Goal: Task Accomplishment & Management: Manage account settings

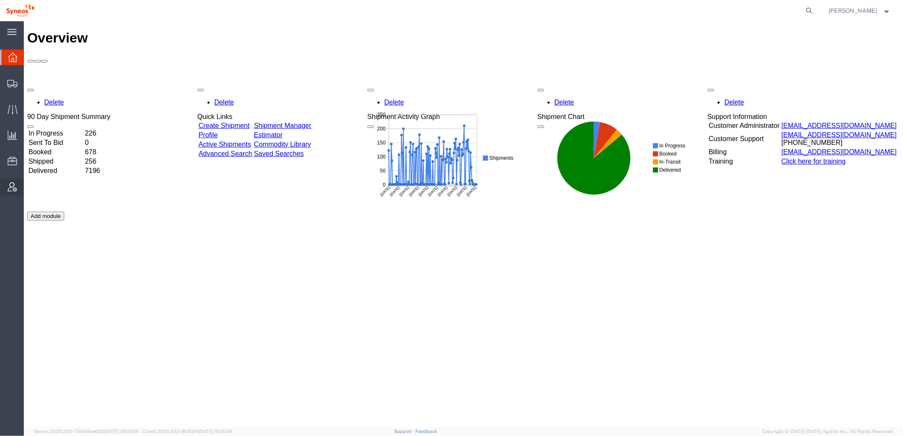
click at [18, 191] on div at bounding box center [12, 187] width 24 height 17
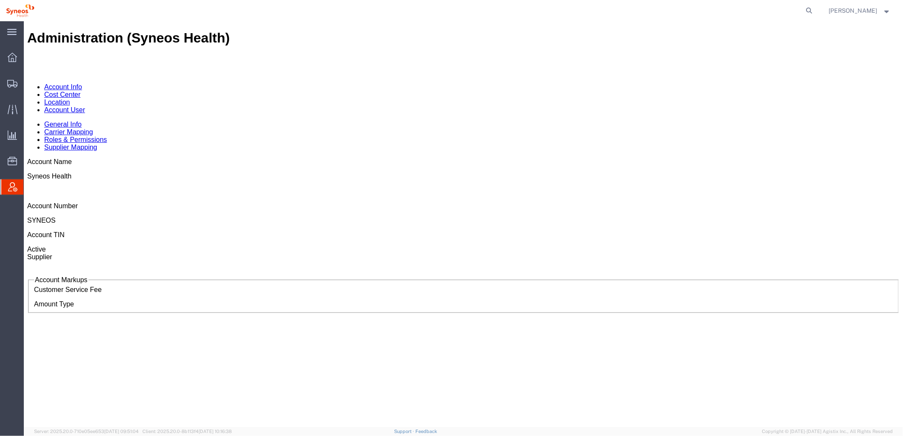
click at [85, 106] on link "Account User" at bounding box center [64, 109] width 41 height 7
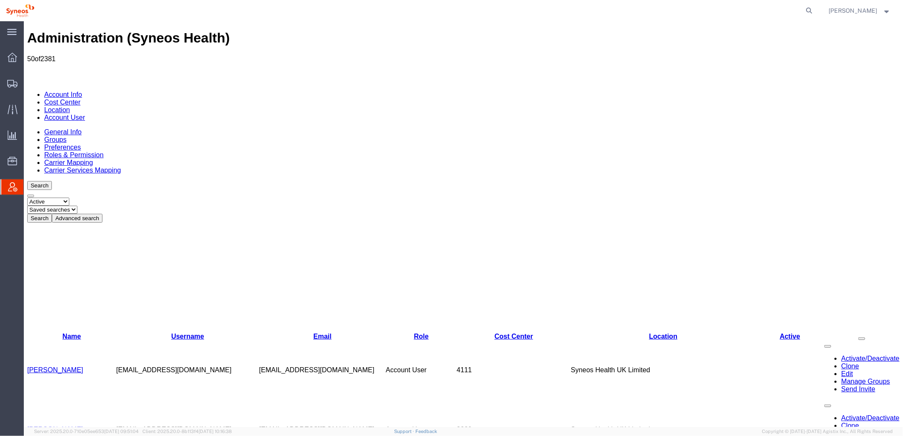
click at [102, 213] on button "Advanced search" at bounding box center [76, 217] width 51 height 9
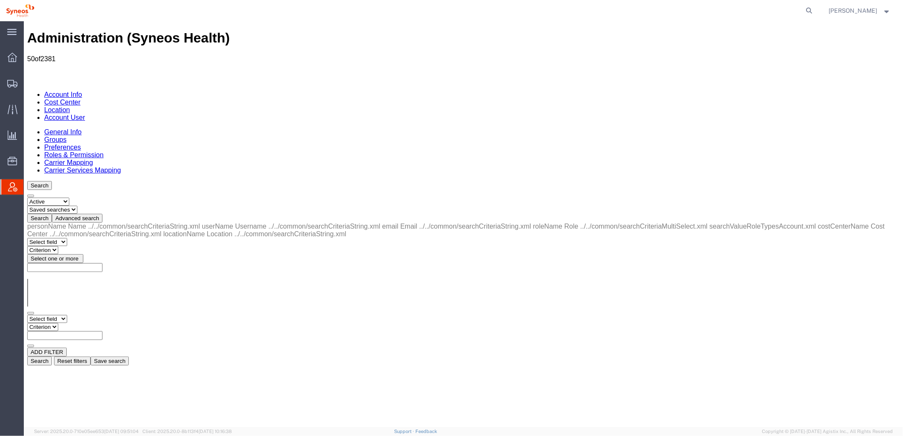
click at [67, 315] on select "Select field Cost Center Email Location Name Role Username" at bounding box center [47, 319] width 40 height 8
select select "costCenterName"
click at [27, 315] on select "Select field Cost Center Email Location Name Role Username" at bounding box center [47, 319] width 40 height 8
click at [78, 323] on select "Criterion contains does not contain is is blank is not blank starts with" at bounding box center [52, 327] width 51 height 8
select select "contains"
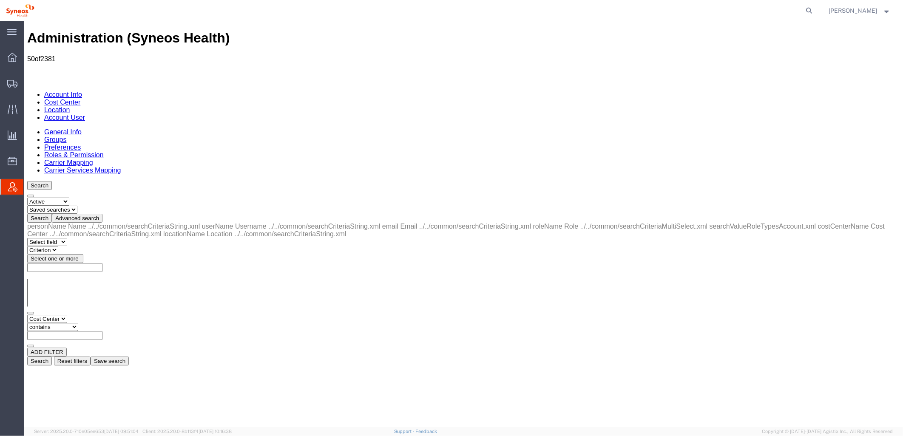
click at [78, 323] on select "Criterion contains does not contain is is blank is not blank starts with" at bounding box center [52, 327] width 51 height 8
click at [102, 331] on input "text" at bounding box center [64, 335] width 75 height 9
type input "zdnu"
click at [51, 356] on button "Search" at bounding box center [39, 360] width 25 height 9
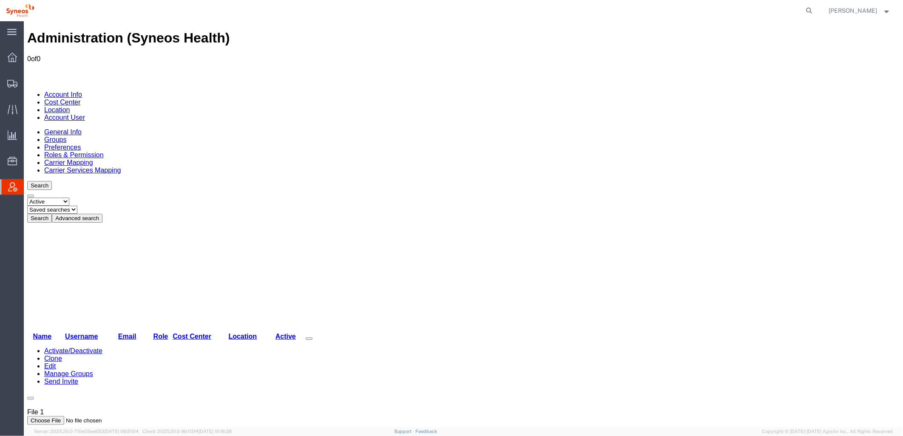
click at [102, 213] on button "Advanced search" at bounding box center [76, 217] width 51 height 9
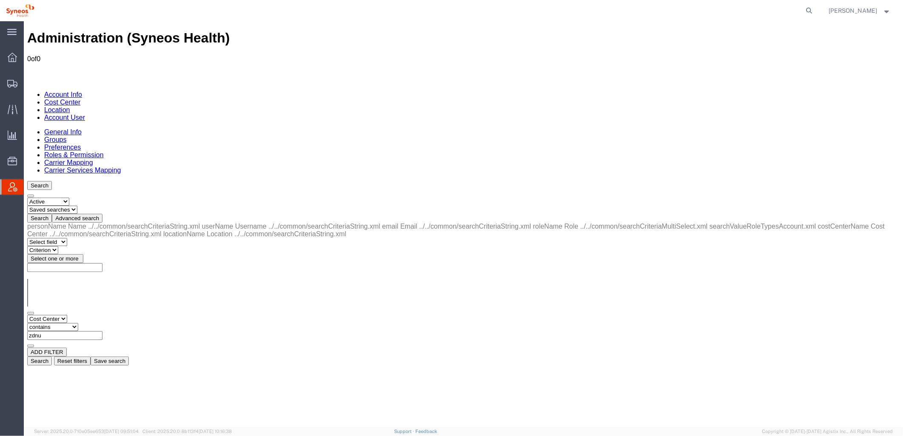
click at [67, 315] on select "Select field Cost Center Email Location Name Role Username" at bounding box center [47, 319] width 40 height 8
select select "locationName"
click at [27, 315] on select "Select field Cost Center Email Location Name Role Username" at bounding box center [47, 319] width 40 height 8
click at [102, 331] on input "text" at bounding box center [64, 335] width 75 height 9
type input "zdnu"
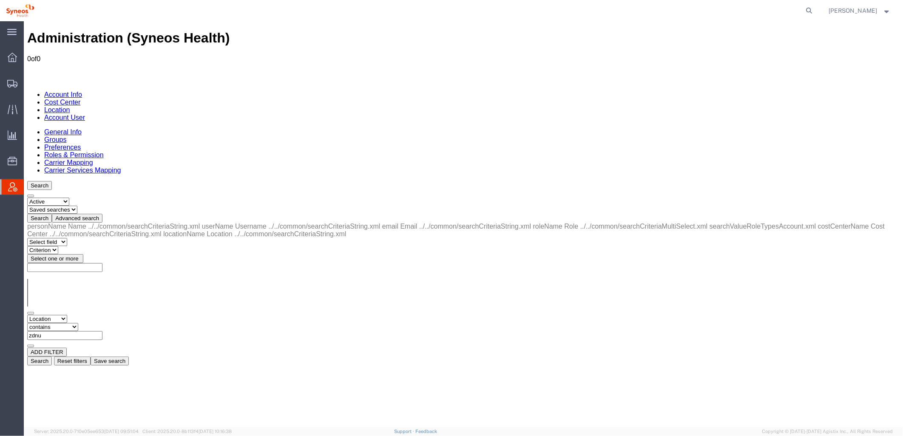
click at [51, 356] on button "Search" at bounding box center [39, 360] width 25 height 9
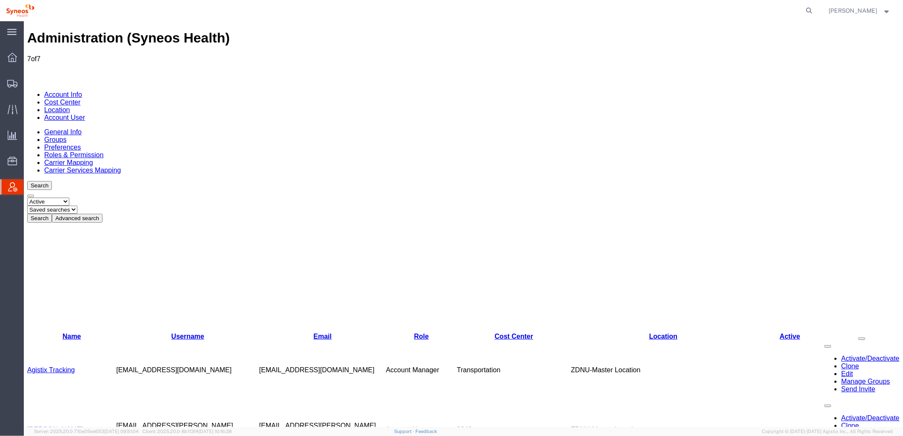
click at [49, 425] on link "Alexa Lopez" at bounding box center [55, 428] width 56 height 7
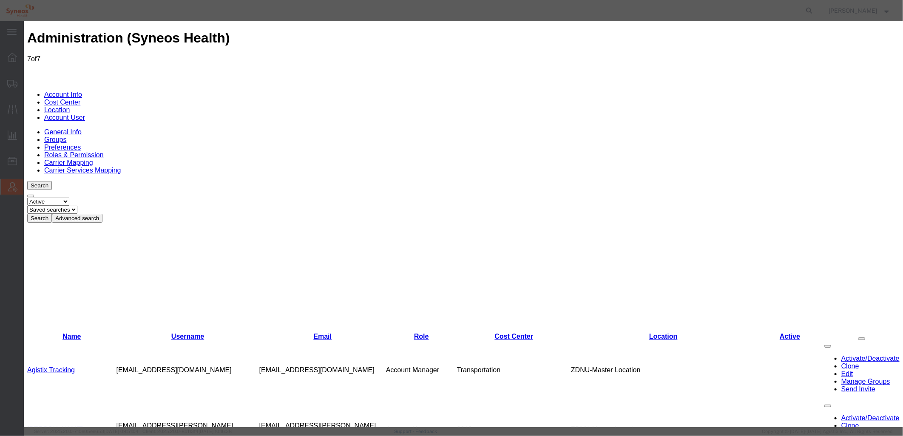
select select "DEPARTMENT"
drag, startPoint x: 433, startPoint y: 128, endPoint x: 307, endPoint y: 116, distance: 126.8
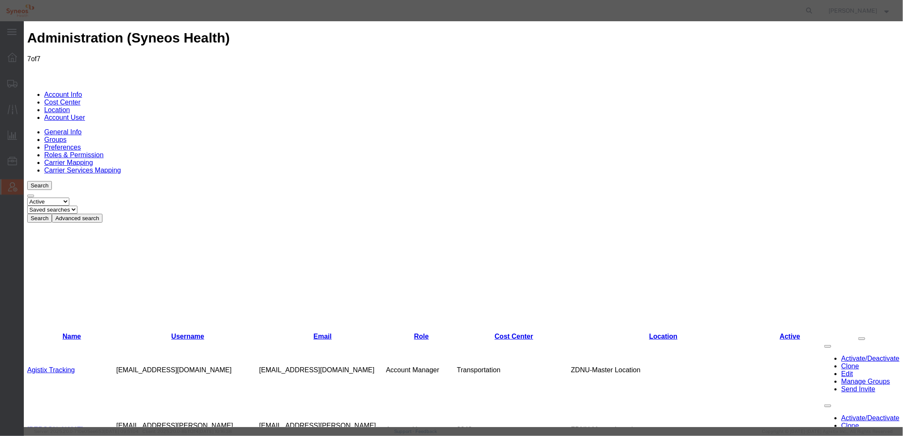
scroll to position [0, 0]
type input "inc research"
select select "{"locationId":"48954","street1":"Via Gustavo Baz 309 edificio A1 Piso 1","stree…"
type input "Via Gustavo Baz 309 edificio A1 Piso 1"
type input "Colonia Industrial de Loma- Tlalnepantla de Baz, Centrum Park"
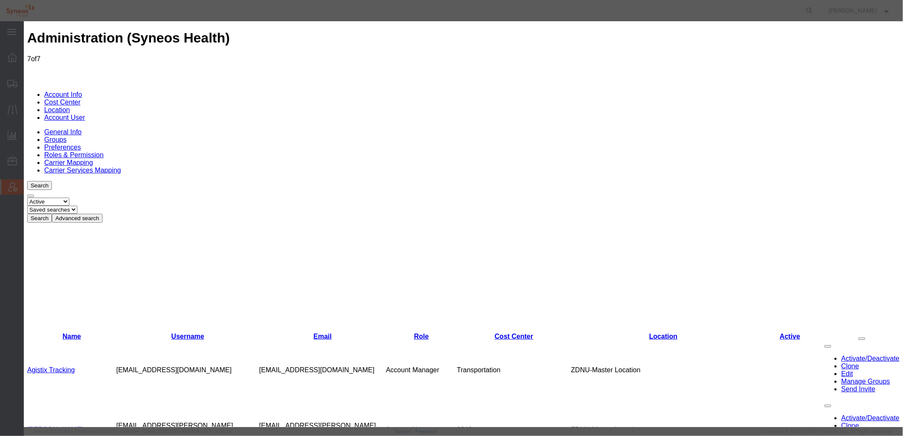
type input "Tlalnepantla"
select select
type input "54060"
select select "MX"
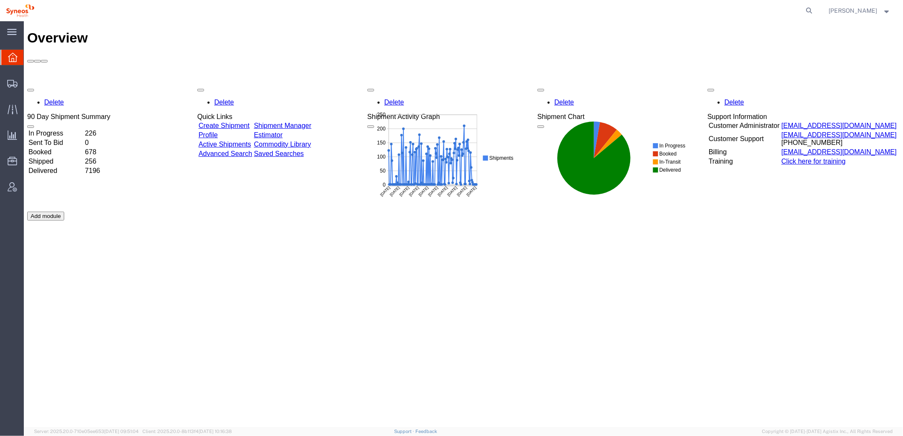
drag, startPoint x: 54, startPoint y: 307, endPoint x: 68, endPoint y: 263, distance: 46.5
click at [54, 307] on div "Delete 90 Day Shipment Summary In Progress 226 Sent To Bid 0 Booked 678 Shipped…" at bounding box center [463, 211] width 872 height 255
click at [15, 83] on icon at bounding box center [12, 84] width 10 height 8
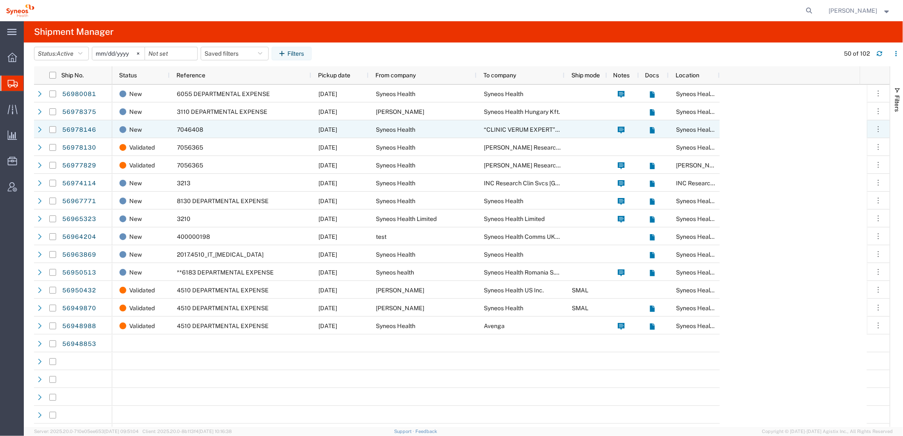
click at [185, 247] on div "2017.4510_IT_[MEDICAL_DATA]" at bounding box center [241, 254] width 142 height 18
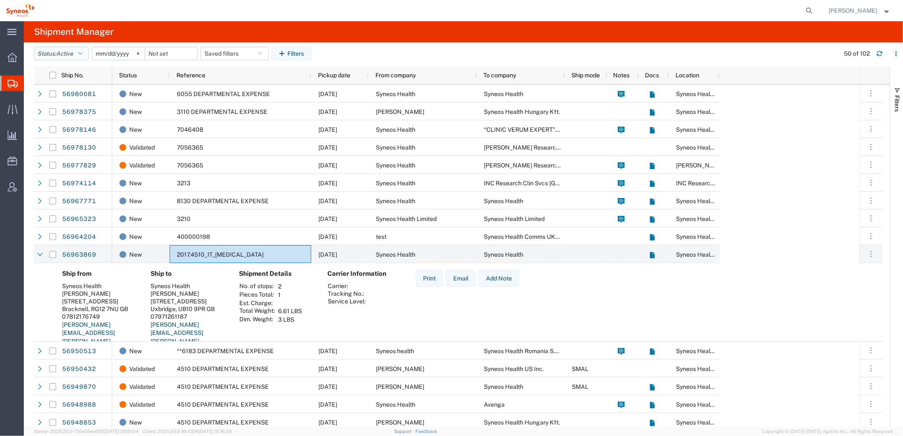
click at [82, 55] on icon "button" at bounding box center [80, 54] width 4 height 6
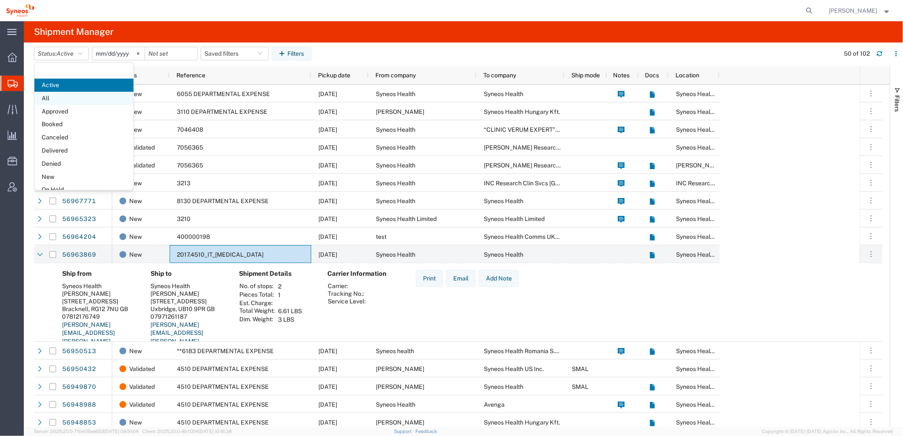
click at [70, 99] on span "All" at bounding box center [83, 98] width 99 height 13
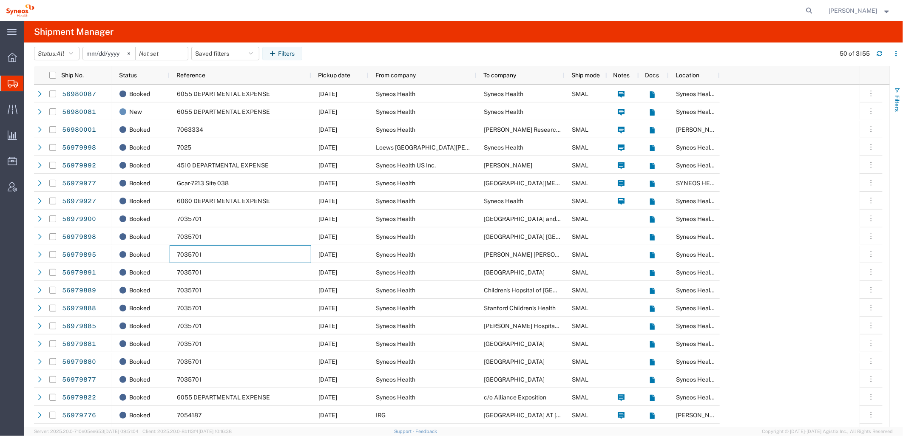
click at [897, 108] on span "Filters" at bounding box center [897, 103] width 7 height 17
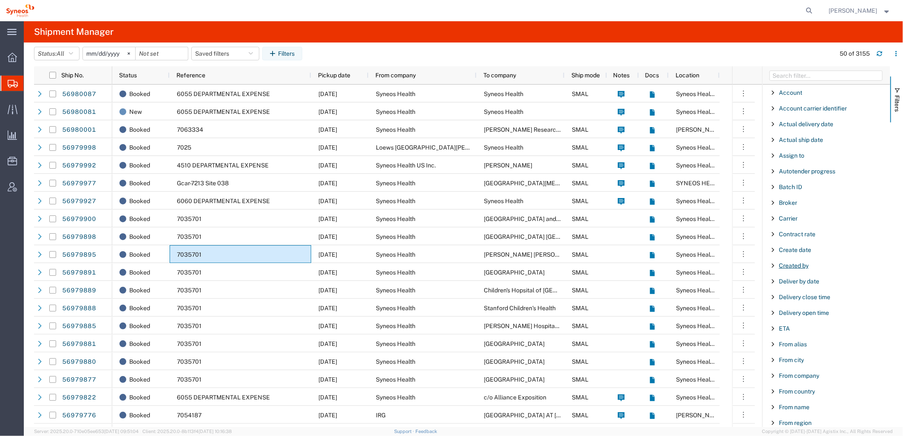
click at [803, 265] on span "Created by" at bounding box center [794, 265] width 30 height 7
click at [811, 289] on div "starts with" at bounding box center [826, 287] width 97 height 7
click at [803, 304] on input "Filter Value" at bounding box center [829, 301] width 111 height 10
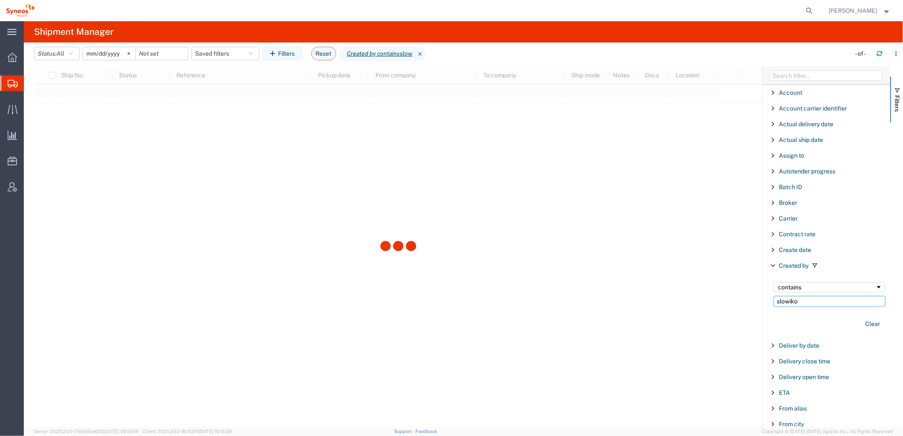
type input "slowiko"
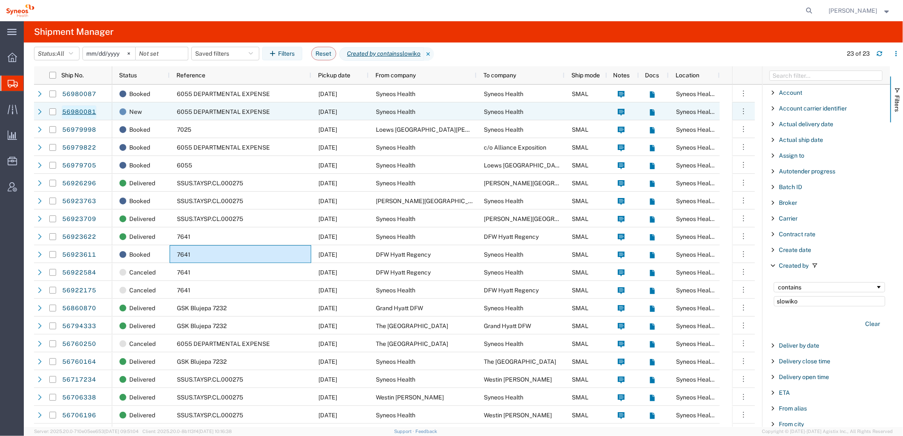
click at [83, 111] on link "56980081" at bounding box center [79, 112] width 35 height 14
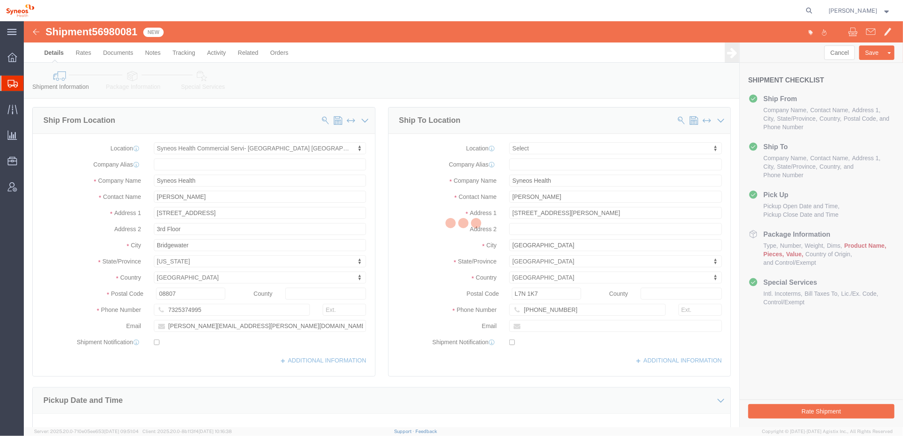
select select "48946"
select select
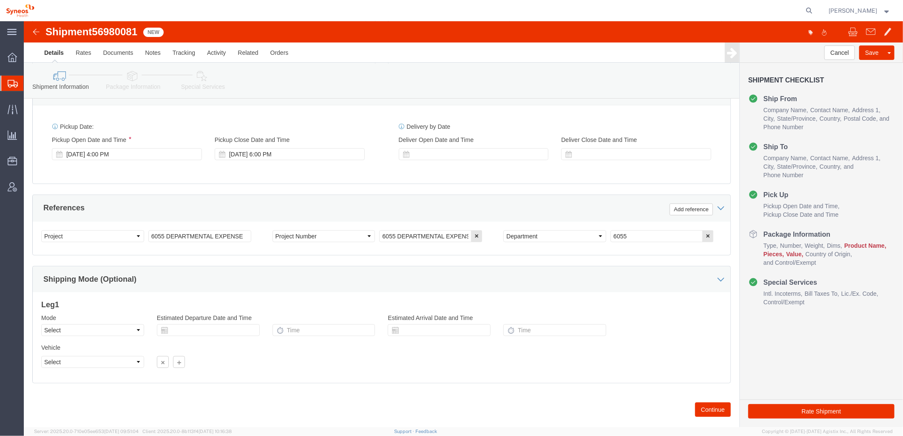
scroll to position [327, 0]
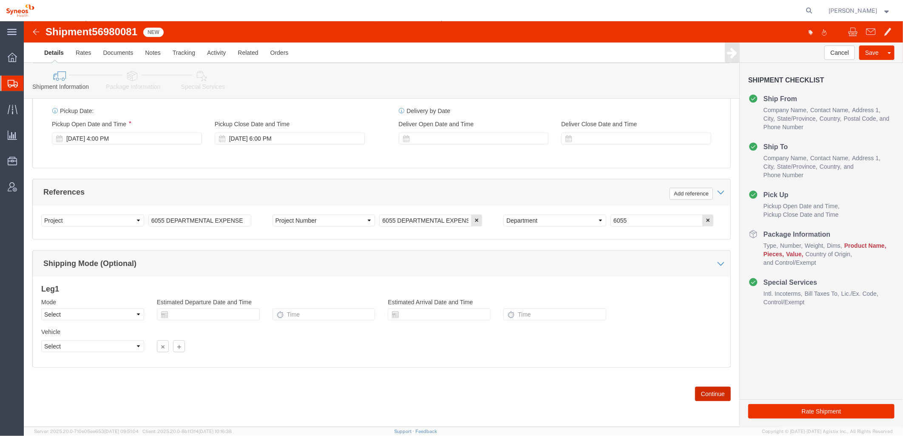
drag, startPoint x: 679, startPoint y: 376, endPoint x: 675, endPoint y: 374, distance: 5.0
click button "Continue"
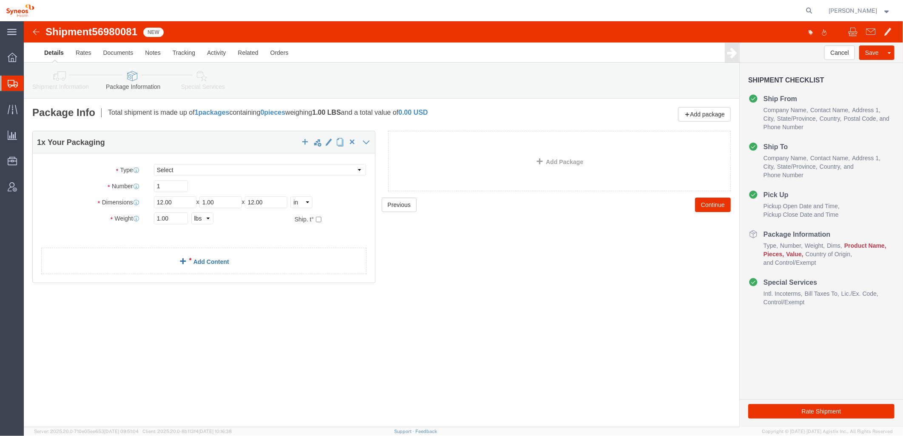
click link "Add Content"
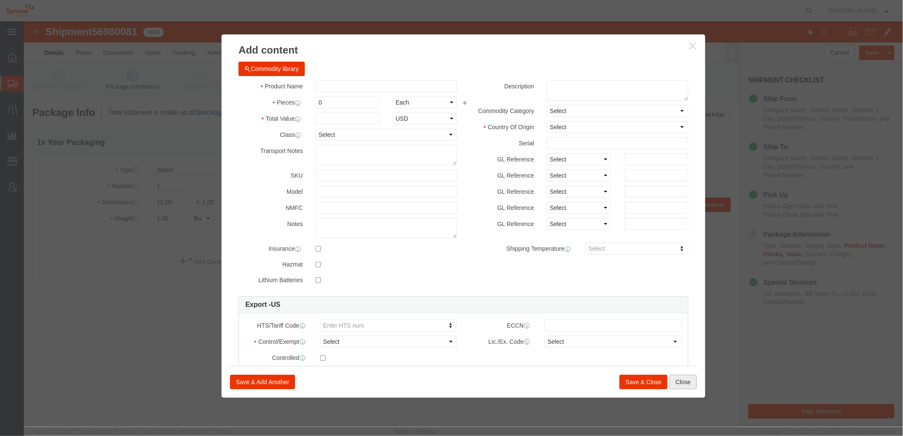
click button "Close"
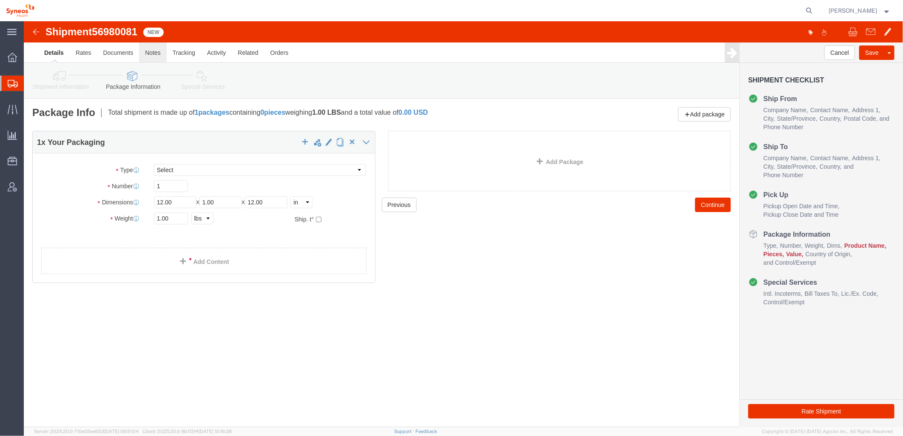
click link "Notes"
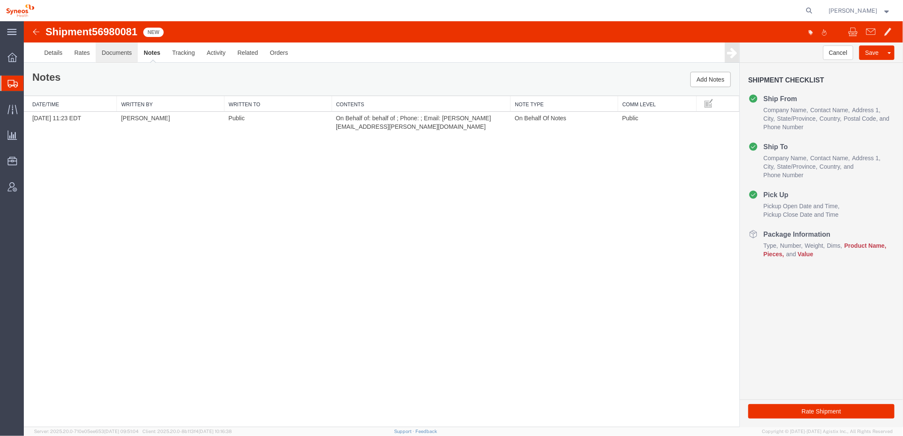
click at [114, 52] on link "Documents" at bounding box center [116, 52] width 42 height 20
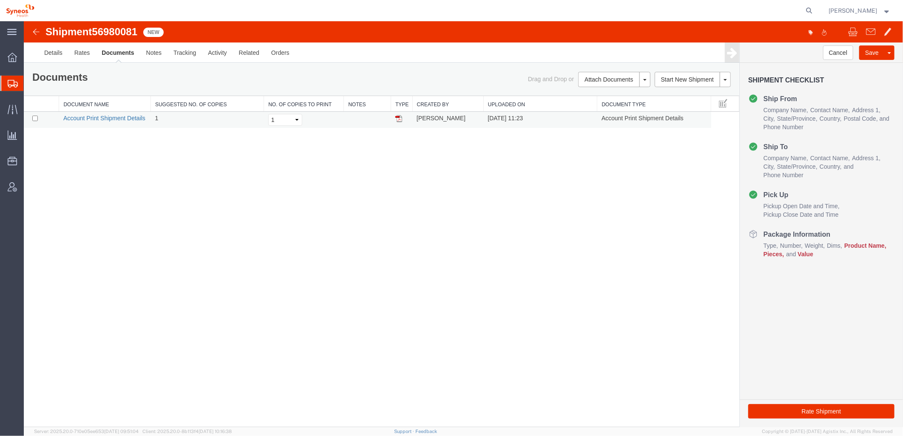
click at [105, 116] on link "Account Print Shipment Details" at bounding box center [104, 117] width 82 height 7
click at [55, 49] on link "Details" at bounding box center [53, 52] width 30 height 20
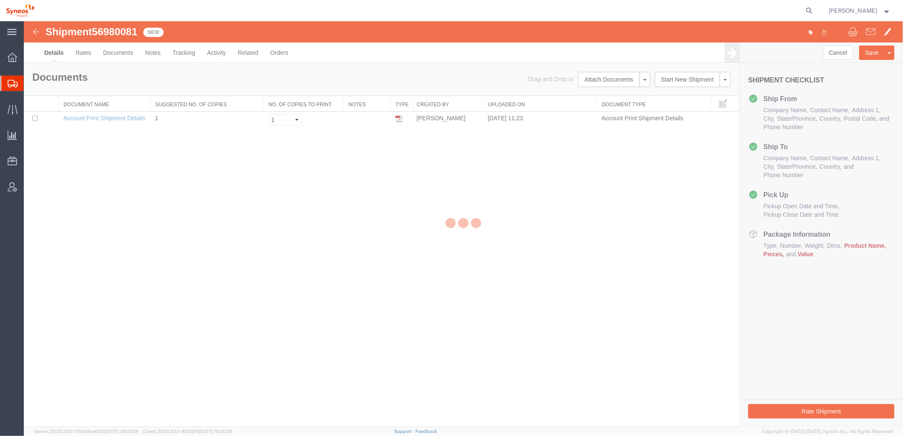
select select "48946"
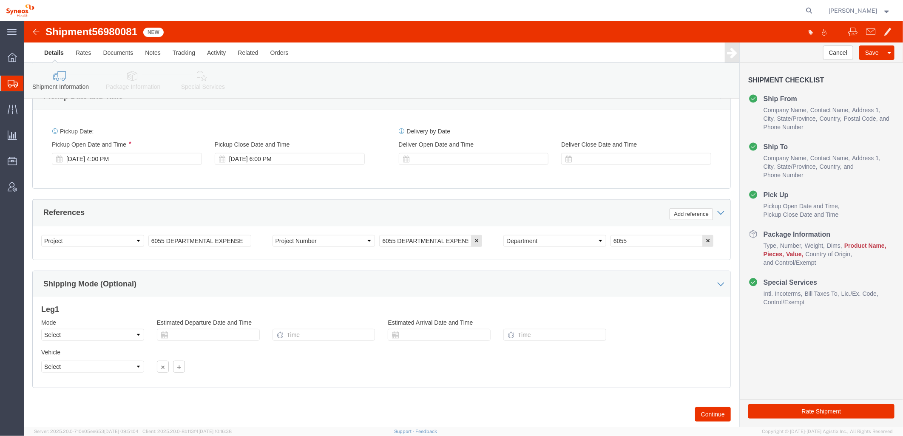
scroll to position [327, 0]
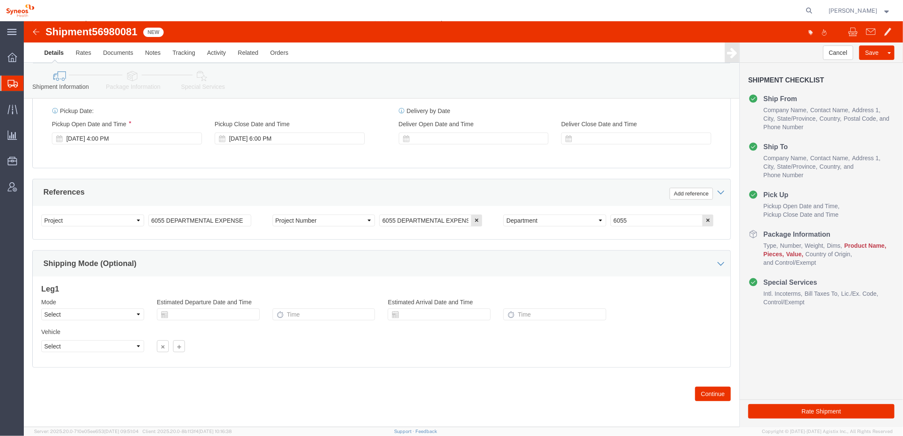
click div "Shipment 56980081 1 of 1 New Details Rates Documents Notes Tracking Activity Re…"
drag, startPoint x: 678, startPoint y: 371, endPoint x: 636, endPoint y: 388, distance: 45.6
click button "Continue"
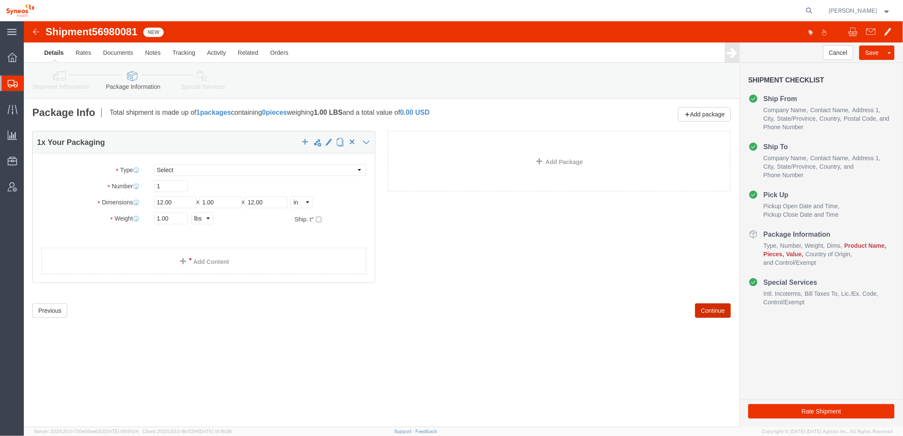
scroll to position [0, 0]
drag, startPoint x: 195, startPoint y: 238, endPoint x: 199, endPoint y: 245, distance: 8.3
click link "Add Content"
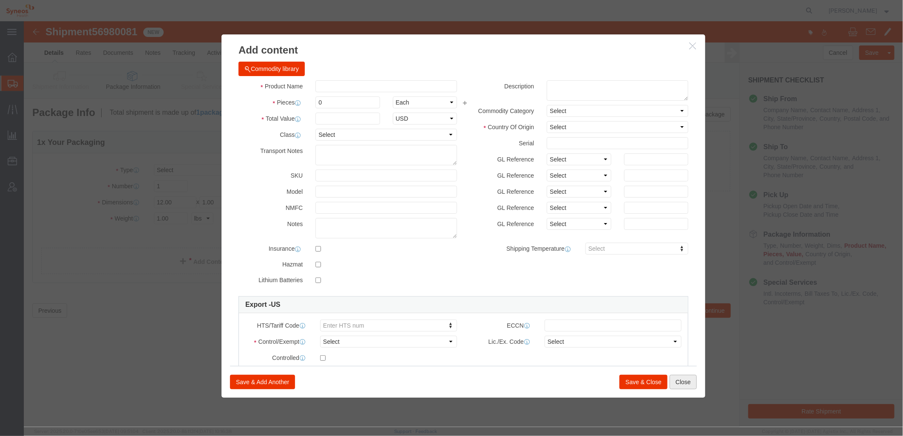
click button "Close"
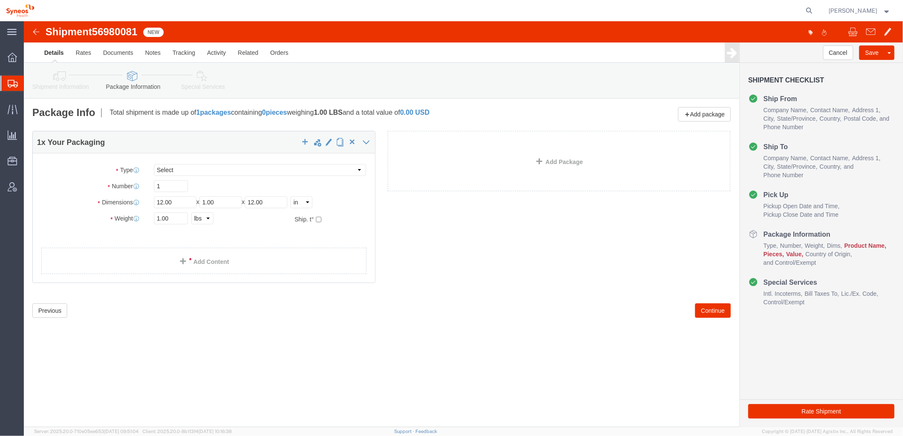
click div "Shipment 56980081 1 of 1 New Details Rates Documents Notes Tracking Activity Re…"
click link "Add Content"
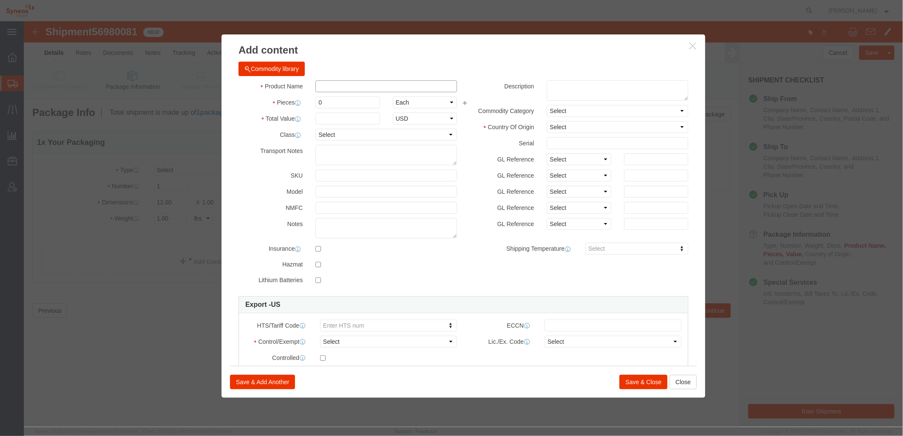
click input "text"
click button "Commodity library"
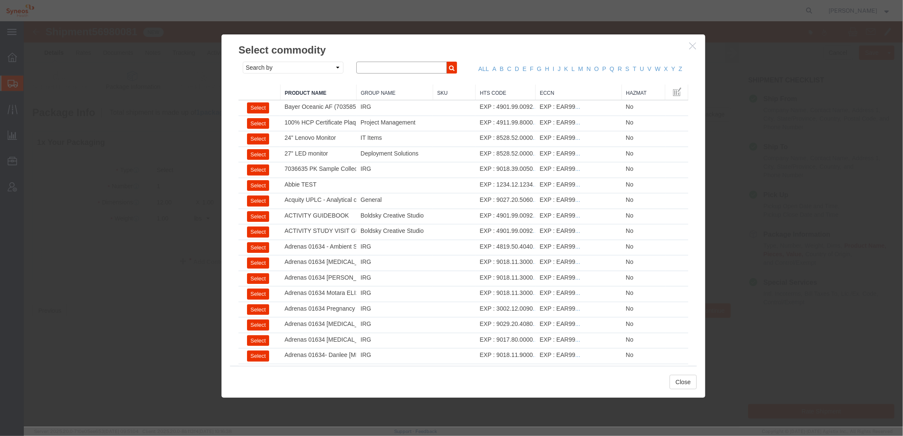
click input "text"
click icon "button"
click link "C"
drag, startPoint x: 365, startPoint y: 48, endPoint x: 324, endPoint y: 43, distance: 41.5
click div "Search by Class Commodity Quantity Commodity Value Commodity Value Country Desc…"
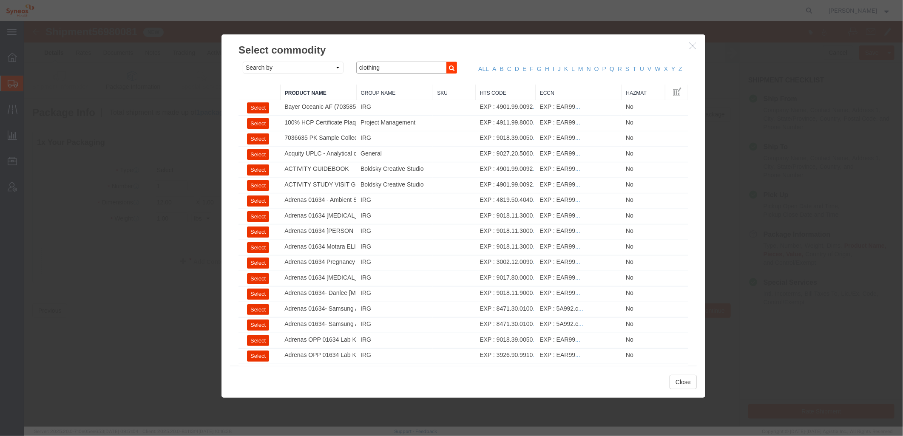
type input "clothing"
click icon "button"
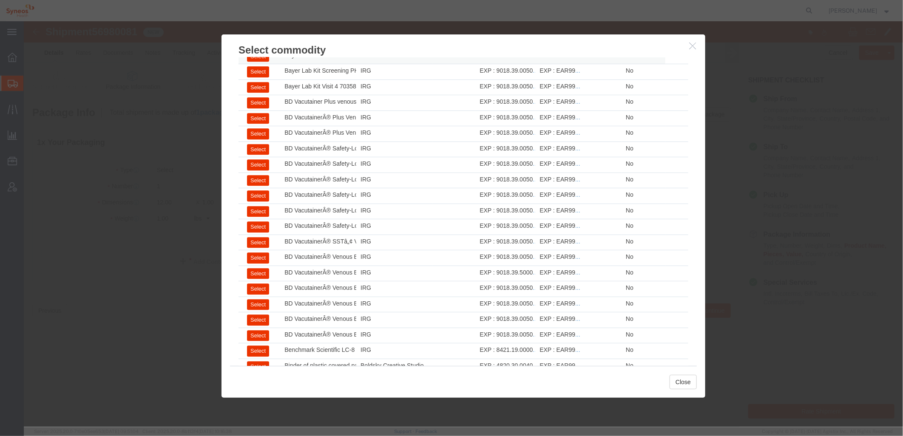
scroll to position [1315, 0]
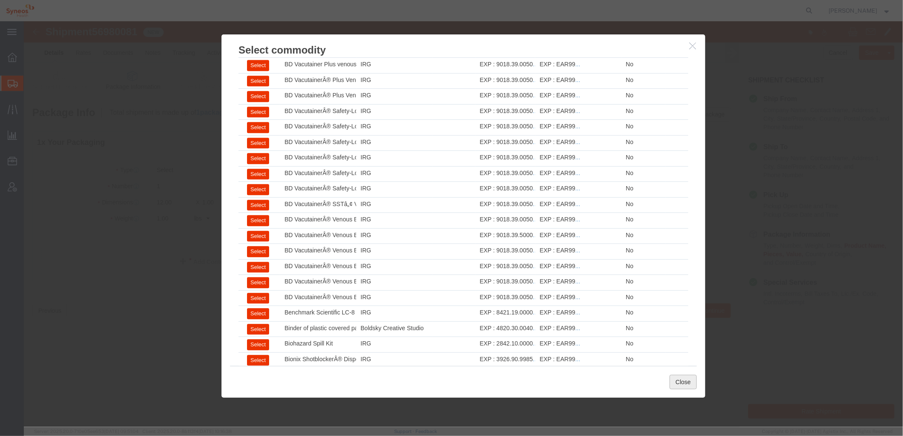
click button "Close"
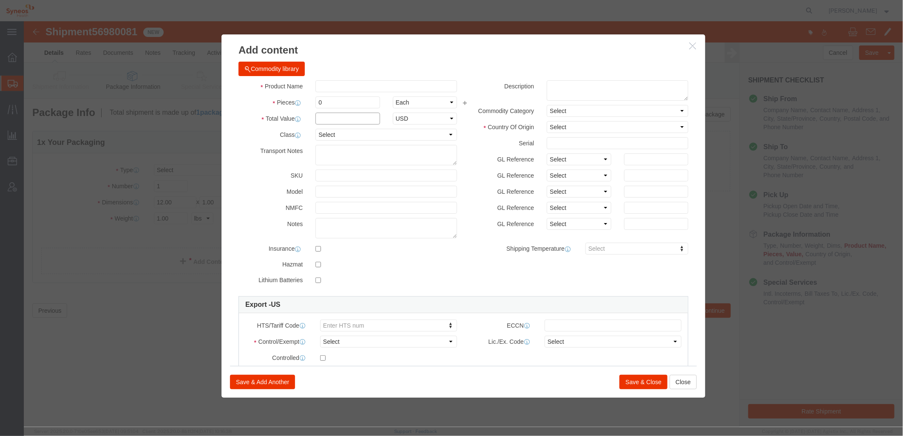
click input "text"
drag, startPoint x: 320, startPoint y: 100, endPoint x: 274, endPoint y: 95, distance: 46.2
click div "Total Value Total value of all the pieces 40.00 Select ADP AED AFN ALL AMD AOA …"
type input "50.00"
click input "text"
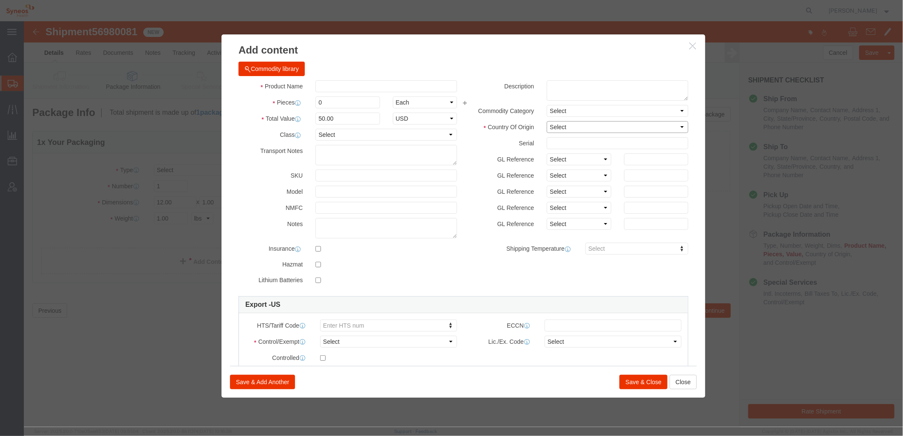
click select "Select [GEOGRAPHIC_DATA] [GEOGRAPHIC_DATA] [GEOGRAPHIC_DATA] [GEOGRAPHIC_DATA] …"
select select "US"
click select "Select [GEOGRAPHIC_DATA] [GEOGRAPHIC_DATA] [GEOGRAPHIC_DATA] [GEOGRAPHIC_DATA] …"
click select "Select ATF BIS DEA EPA FDA FTR ITAR OFAC Other (OPA)"
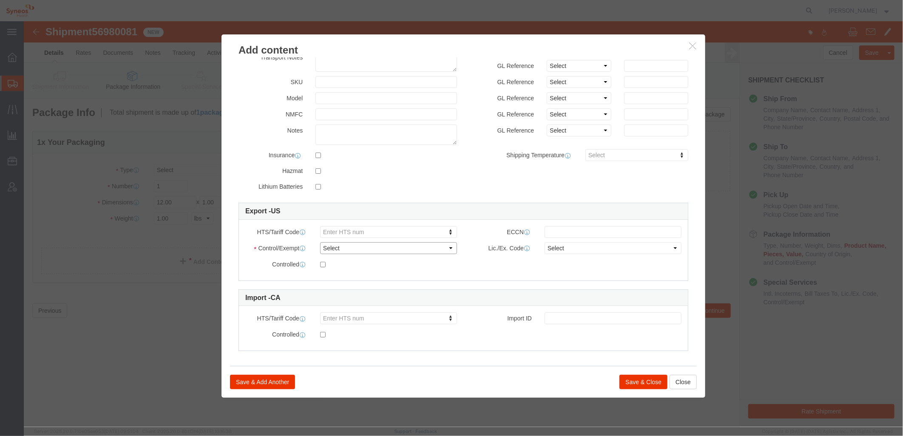
scroll to position [99, 0]
click select "Select ATF BIS DEA EPA FDA FTR ITAR OFAC Other (OPA)"
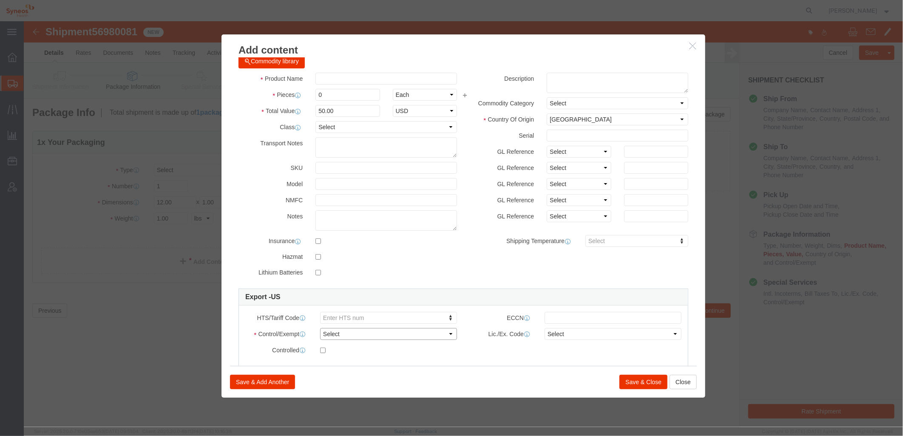
scroll to position [0, 0]
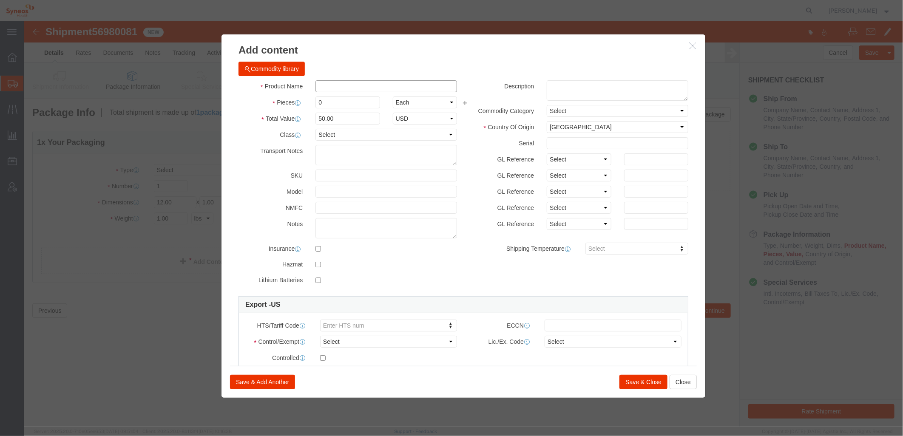
click input "text"
drag, startPoint x: 306, startPoint y: 79, endPoint x: 279, endPoint y: 77, distance: 26.9
click div "Pieces 0 Select Bag Barrels 100Board Feet Bottle Box Blister Pack Carats Can Ca…"
type input "1"
type input "50"
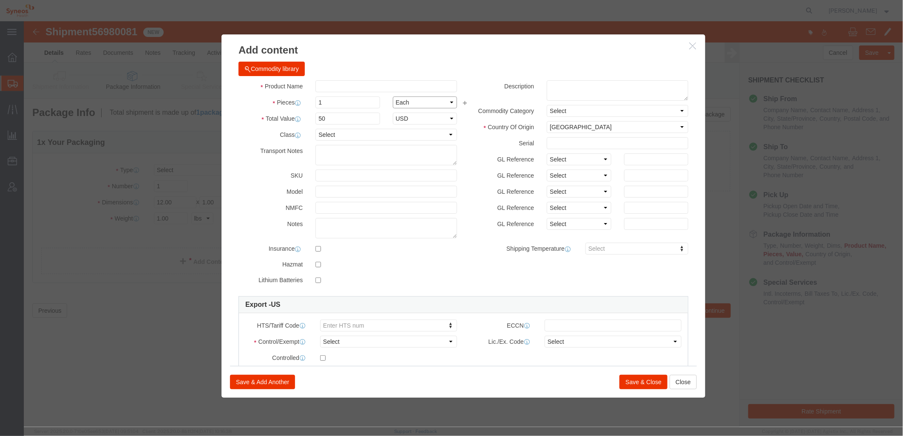
click select "Select Bag Barrels 100Board Feet Bottle Box Blister Pack Carats Can Capsule Car…"
click input "text"
click button "Commodity library"
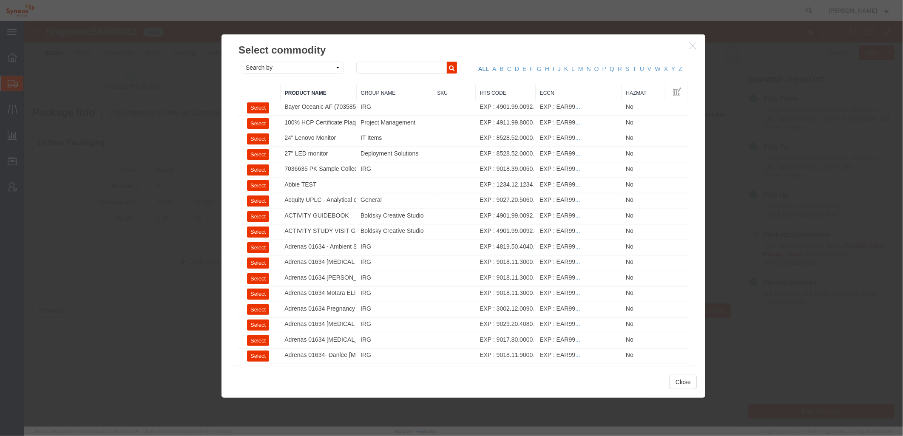
click link "ALL"
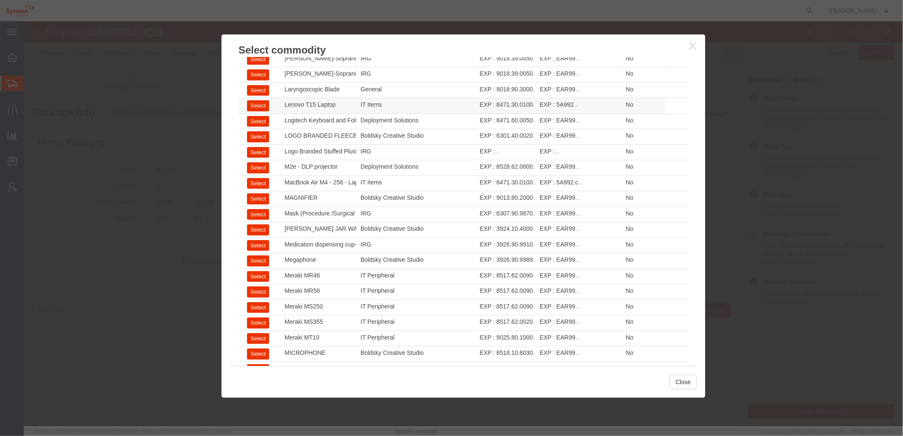
scroll to position [5809, 0]
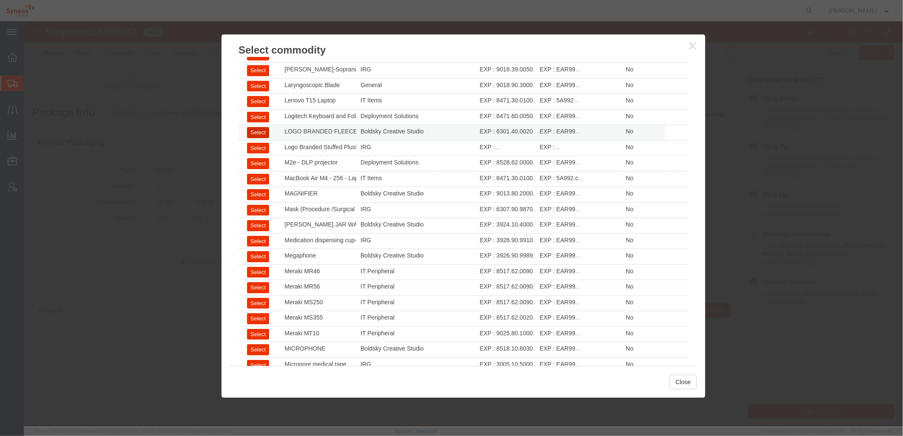
click button "Select"
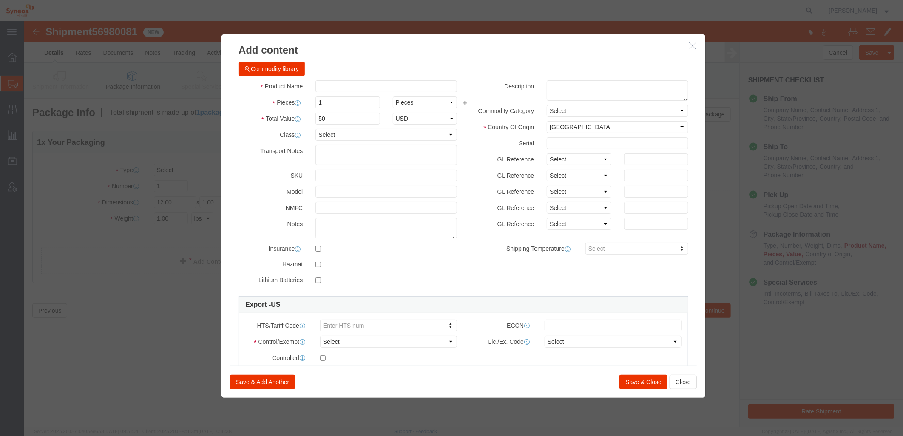
select select "EA"
select select "CN"
type input "6301.40.0020"
type input "EAR99"
select select "BIS"
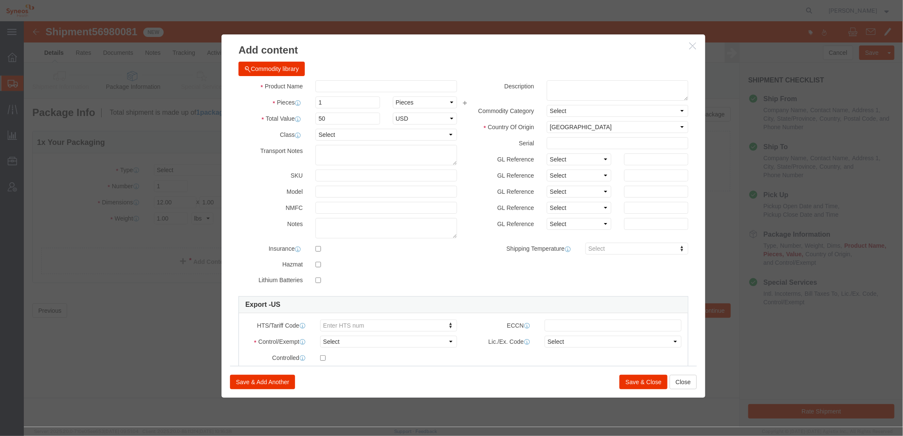
checkbox input "false"
type input "LOGO BRANDED FLEECE BLANKET"
type textarea "KNITTED POLYESTER"
select select "NLR"
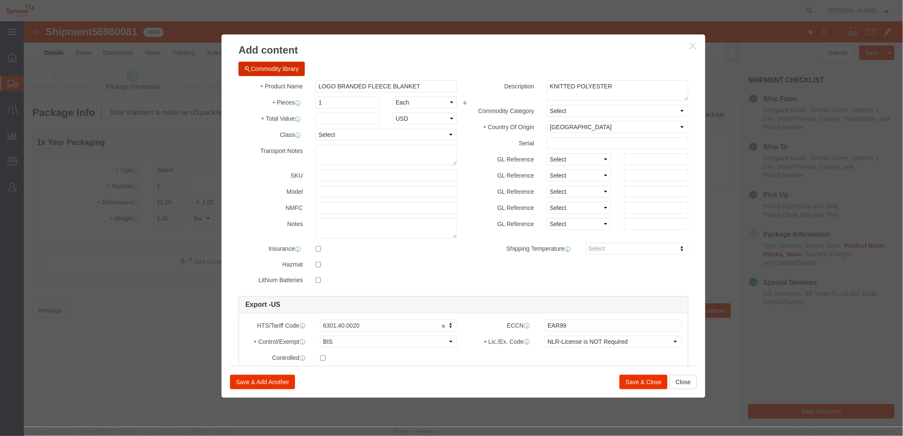
click button "Commodity library"
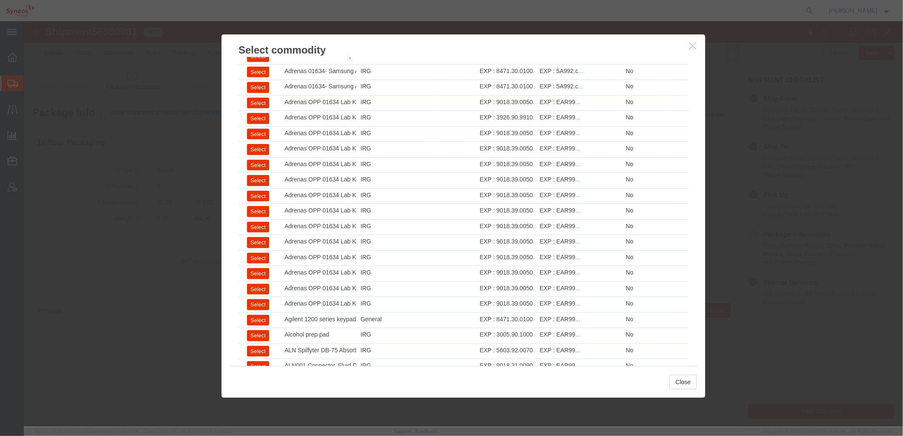
scroll to position [522, 0]
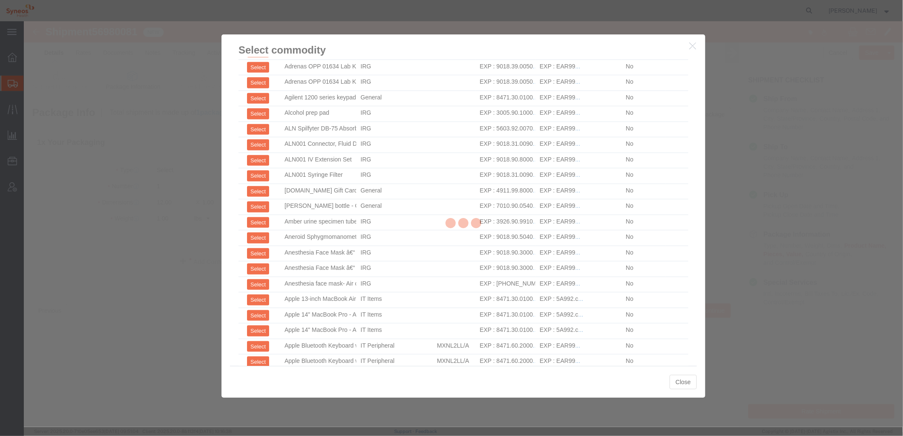
drag, startPoint x: 679, startPoint y: 70, endPoint x: 703, endPoint y: 216, distance: 148.3
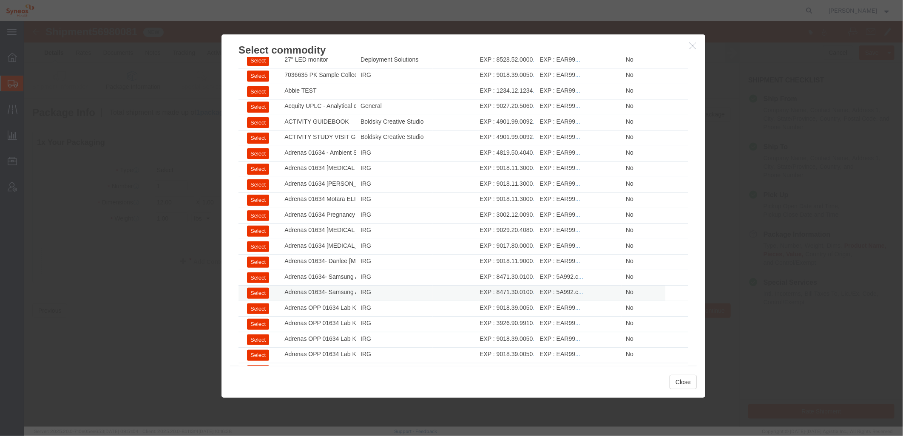
scroll to position [0, 0]
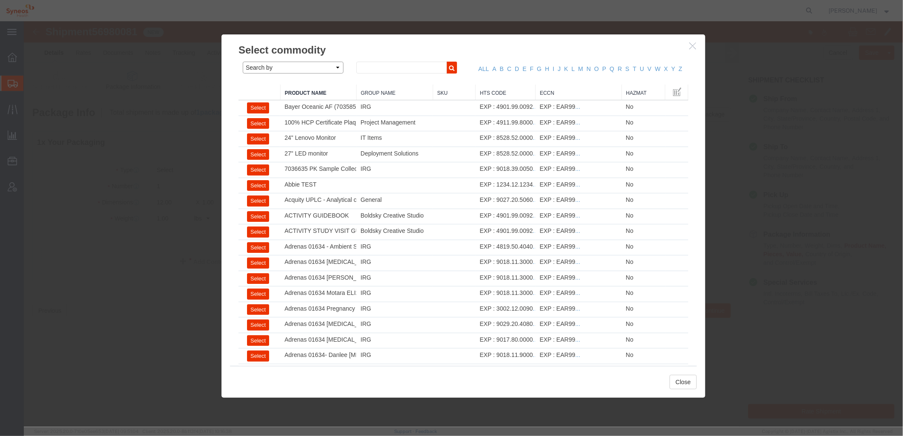
click select "Search by Class Commodity Quantity Commodity Value Commodity Value Country Desc…"
select select "description"
click select "Search by Class Commodity Quantity Commodity Value Commodity Value Country Desc…"
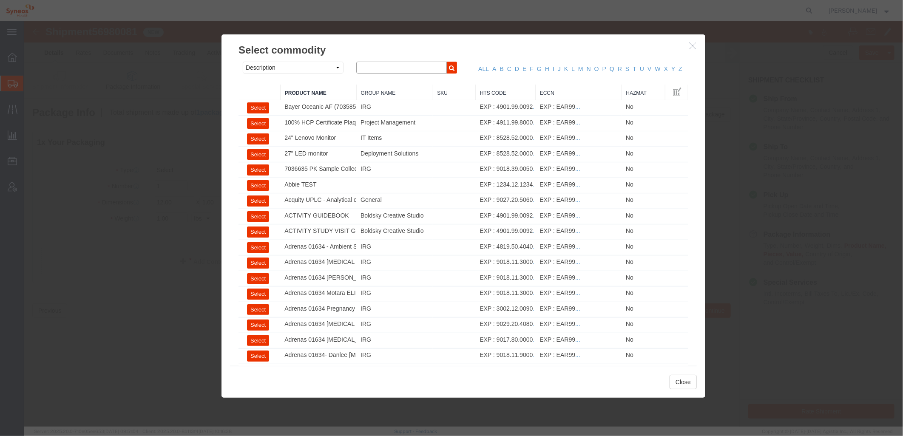
click input "text"
type input "shirt"
click icon "button"
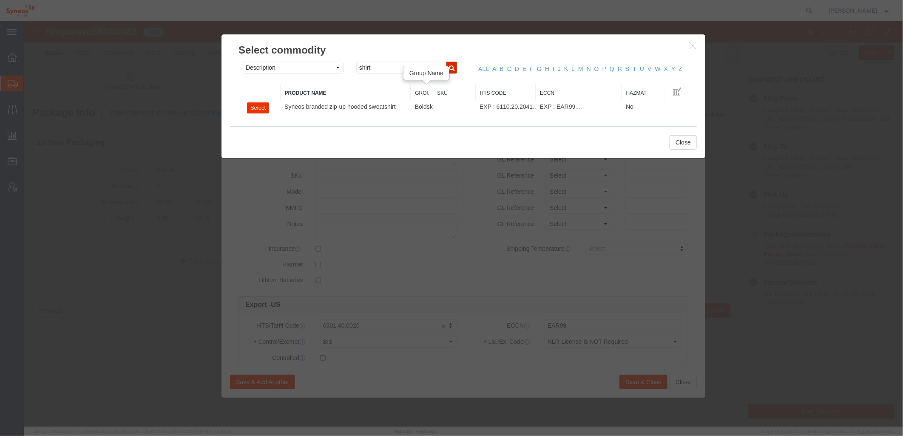
drag, startPoint x: 338, startPoint y: 72, endPoint x: 389, endPoint y: 72, distance: 50.2
click div "Product Name Group Name Sku HTS Code ECCN Hazmat Select Syneos branded zip-up h…"
drag, startPoint x: 409, startPoint y: 69, endPoint x: 443, endPoint y: 69, distance: 34.0
click div "Product Name Group Name Sku HTS Code ECCN Hazmat Select Syneos branded zip-up h…"
drag, startPoint x: 451, startPoint y: 68, endPoint x: 460, endPoint y: 67, distance: 8.5
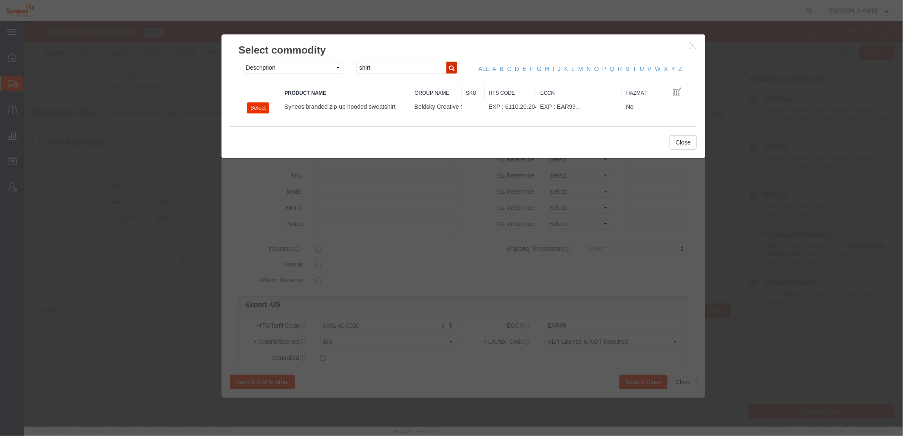
click div "Product Name Group Name Sku HTS Code ECCN Hazmat Select Syneos branded zip-up h…"
drag, startPoint x: 512, startPoint y: 68, endPoint x: 555, endPoint y: 69, distance: 42.9
click div "Product Name Group Name Sku HTS Code ECCN Hazmat Select Syneos branded zip-up h…"
click div
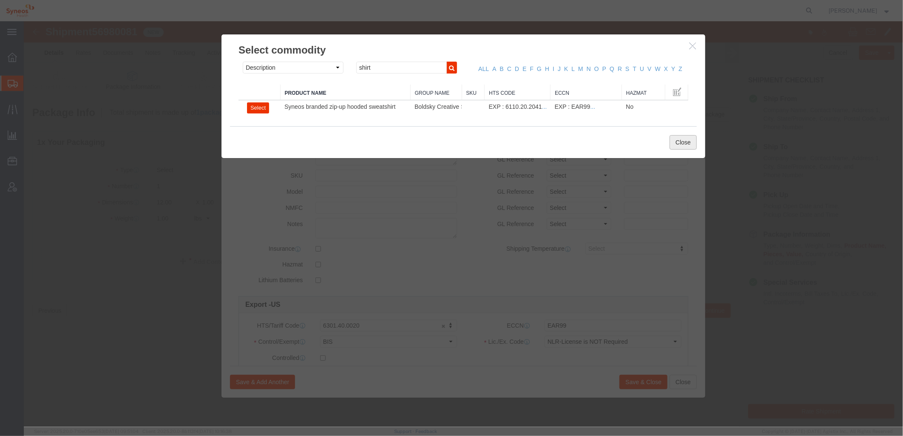
click button "Close"
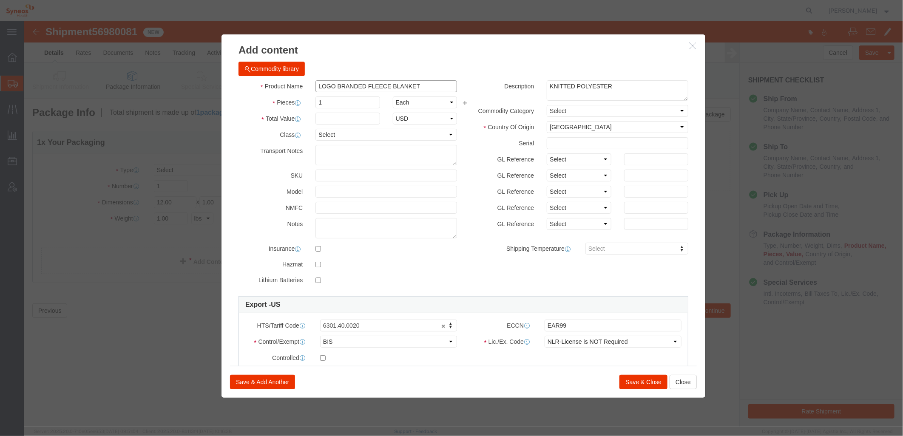
drag, startPoint x: 415, startPoint y: 65, endPoint x: 191, endPoint y: 48, distance: 225.1
click div "Add content Commodity library Product Name LOGO BRANDED FLEECE BLANKET Pieces 1…"
click button "Commodity library"
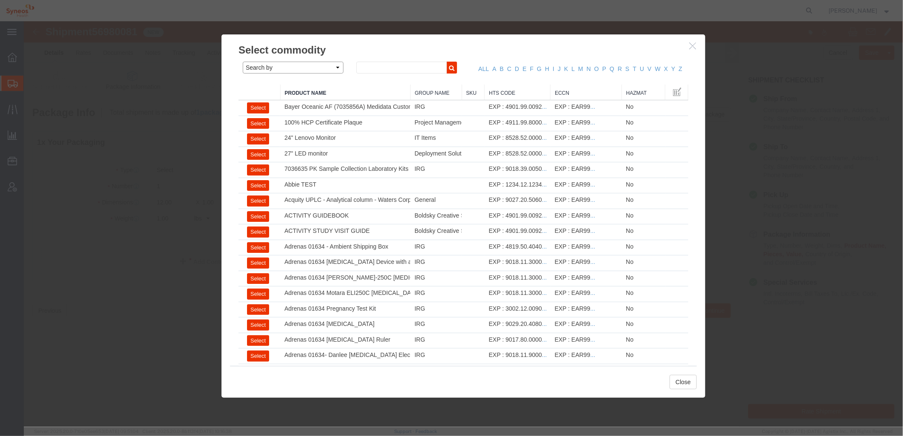
click select "Search by Class Commodity Quantity Commodity Value Commodity Value Country Desc…"
select select "description"
click select "Search by Class Commodity Quantity Commodity Value Commodity Value Country Desc…"
click input "text"
drag, startPoint x: 425, startPoint y: 43, endPoint x: 416, endPoint y: 43, distance: 9.4
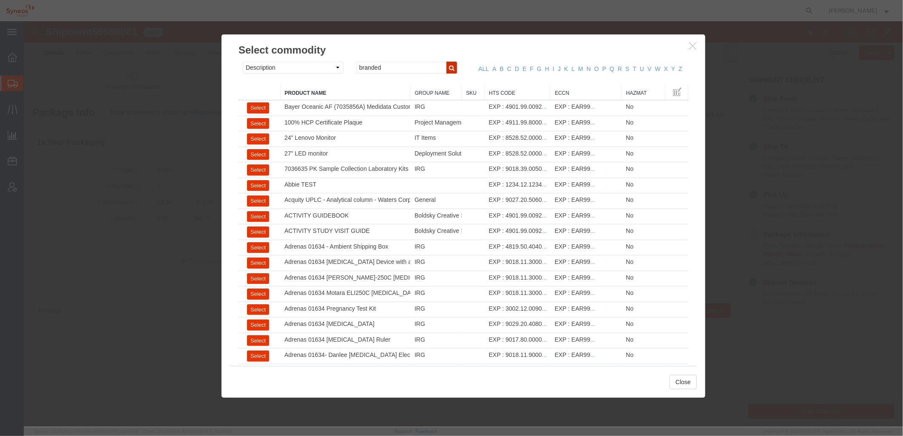
click button "button"
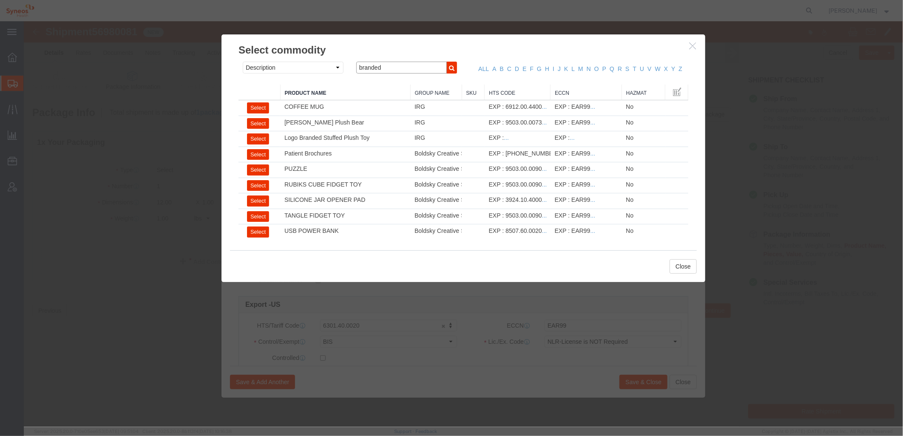
drag, startPoint x: 366, startPoint y: 48, endPoint x: 331, endPoint y: 43, distance: 34.7
click div "branded"
type input "tee"
click icon "button"
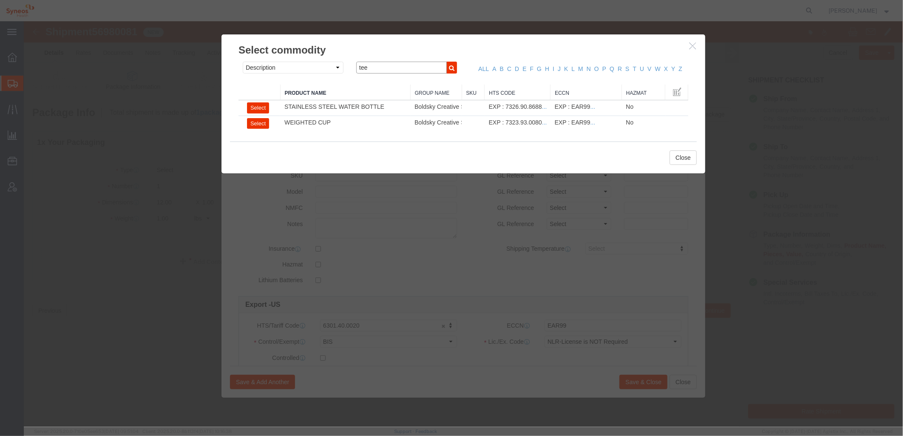
drag, startPoint x: 350, startPoint y: 49, endPoint x: 312, endPoint y: 39, distance: 39.5
click div "Search by Class Commodity Quantity Commodity Value Commodity Value Country Desc…"
type input "polo"
click icon "button"
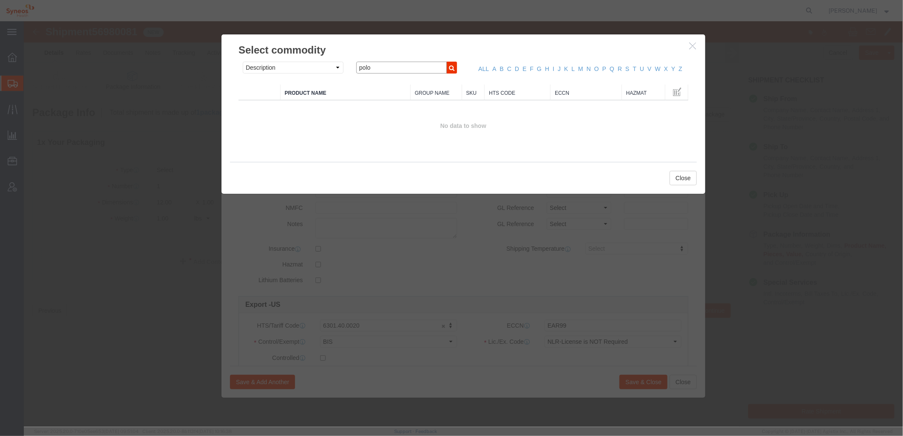
drag, startPoint x: 357, startPoint y: 47, endPoint x: 304, endPoint y: 35, distance: 54.5
click div "Select commodity Search by Class Commodity Quantity Commodity Value Commodity V…"
type input "shirt"
click icon "button"
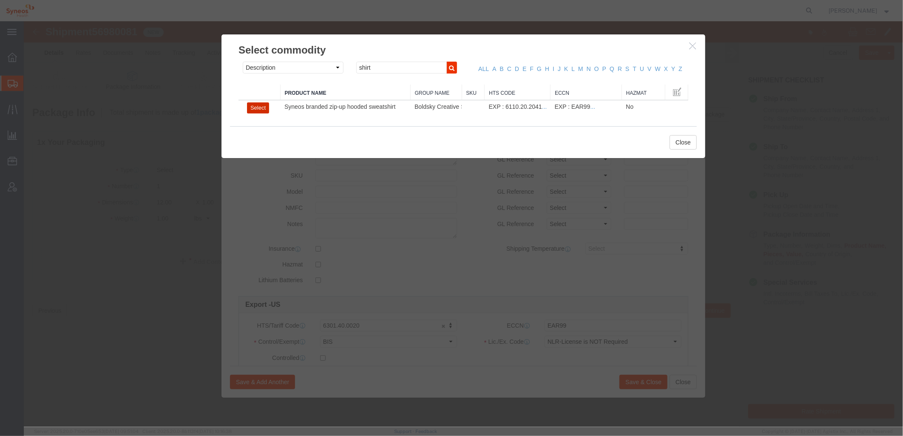
drag, startPoint x: 242, startPoint y: 86, endPoint x: 414, endPoint y: 160, distance: 186.8
click button "Select"
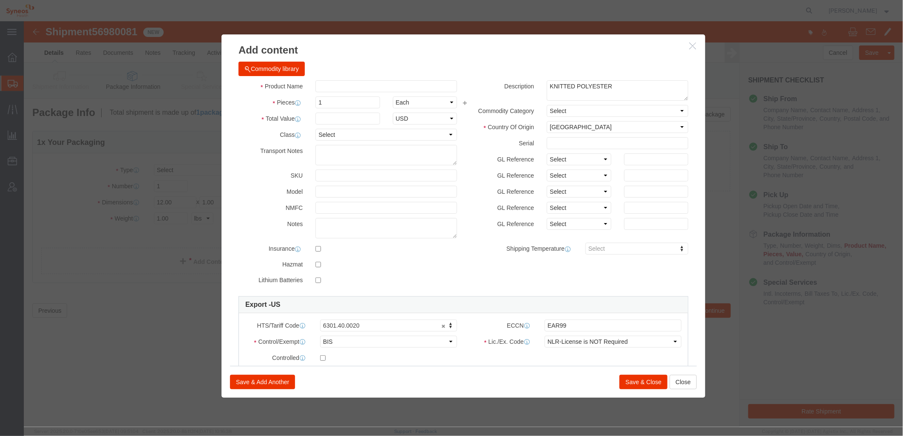
type input "6110.20.2041"
type input "Syneos branded zip-up hooded sweatshirt"
type textarea "Syneos zip-up hooded sweatshirt - Promotional Item"
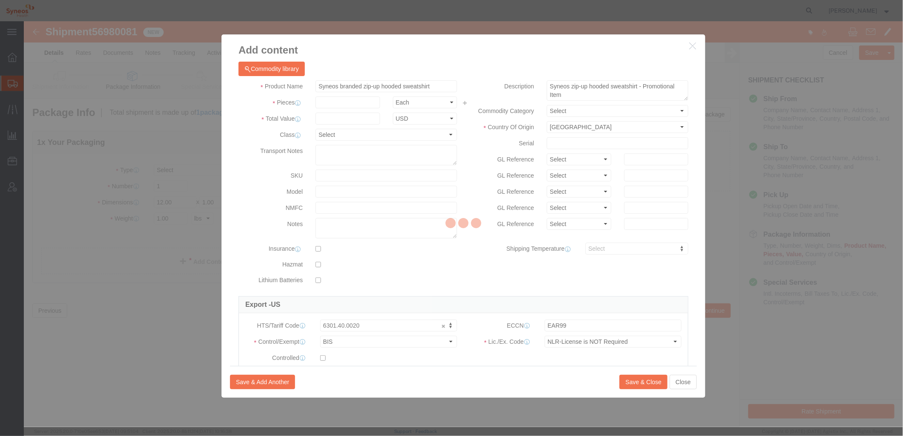
select select "NLR"
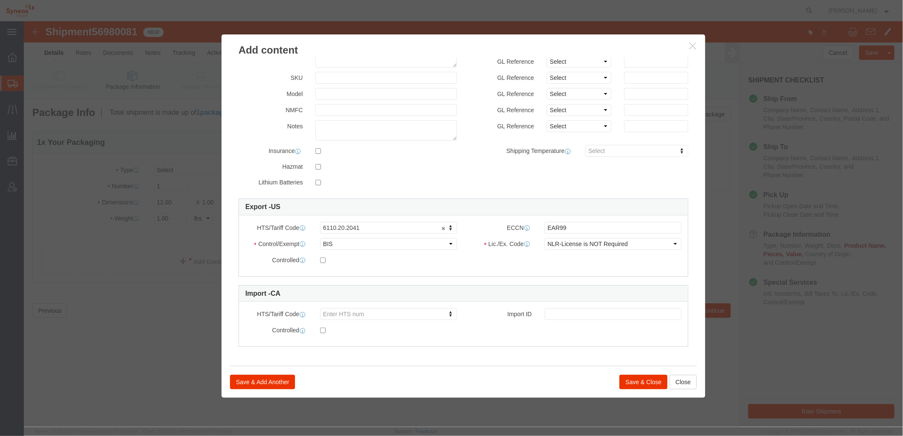
scroll to position [99, 0]
click button "Save & Close"
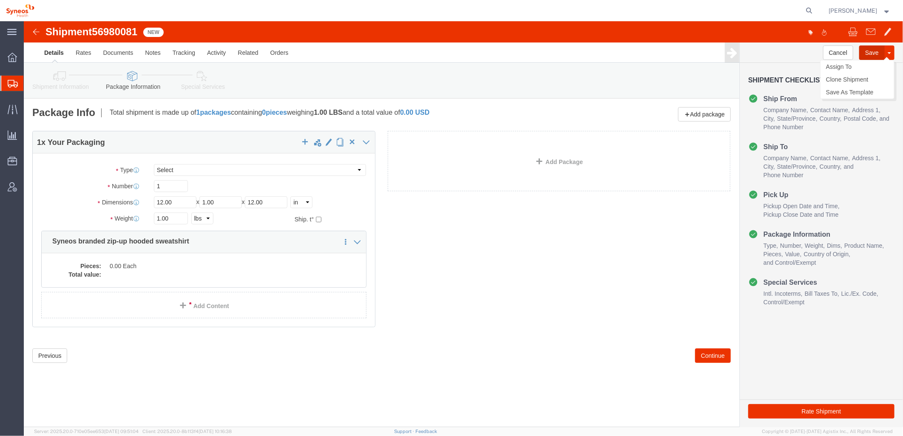
click button "Save"
